Goal: Information Seeking & Learning: Learn about a topic

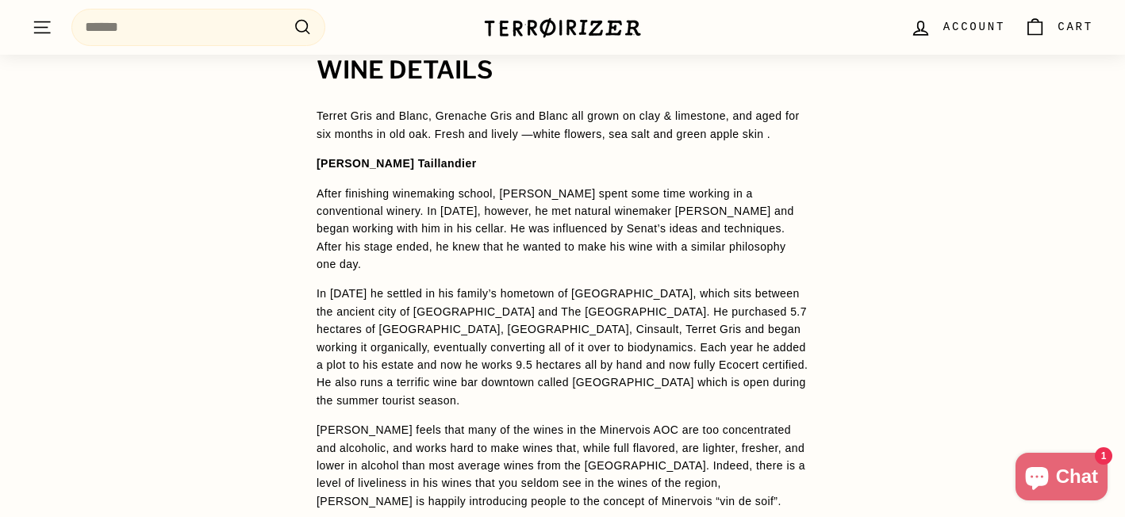
scroll to position [1195, 0]
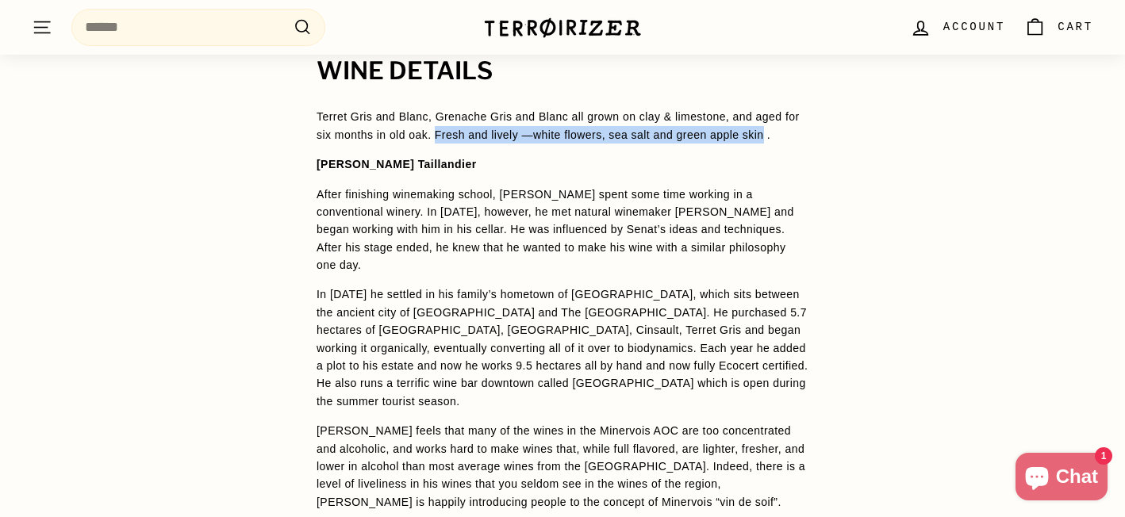
drag, startPoint x: 456, startPoint y: 133, endPoint x: 791, endPoint y: 137, distance: 334.9
click at [791, 137] on p "Terret Gris and Blanc, Grenache Gris and Blanc all grown on clay & limestone, a…" at bounding box center [563, 126] width 492 height 36
copy p "Fresh and lively —white flowers, sea salt and green apple skin"
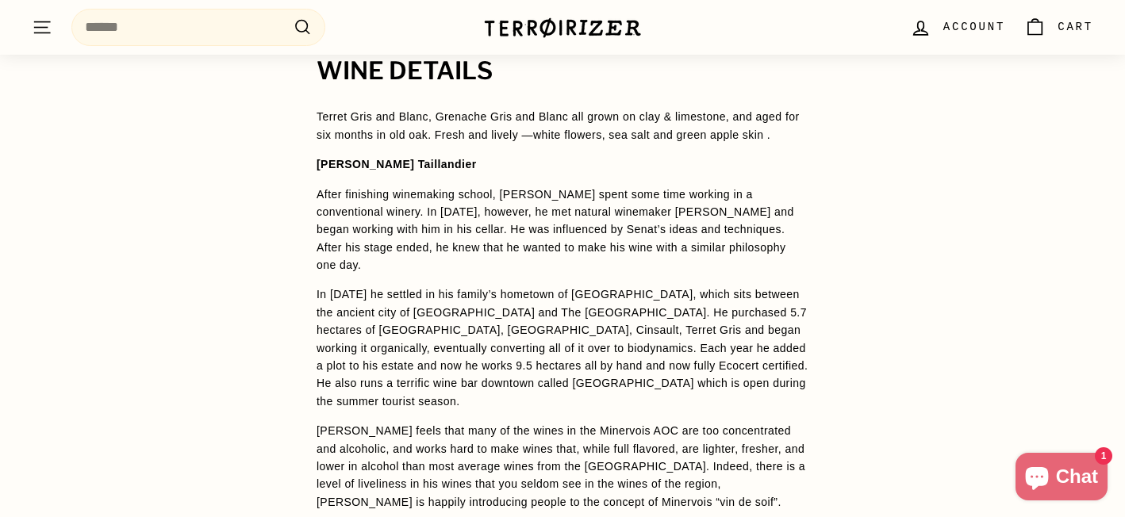
click at [903, 132] on div "WINE DETAILS Terret Gris and Blanc, Grenache Gris and Blanc all grown on clay &…" at bounding box center [562, 375] width 1125 height 634
